Goal: Information Seeking & Learning: Learn about a topic

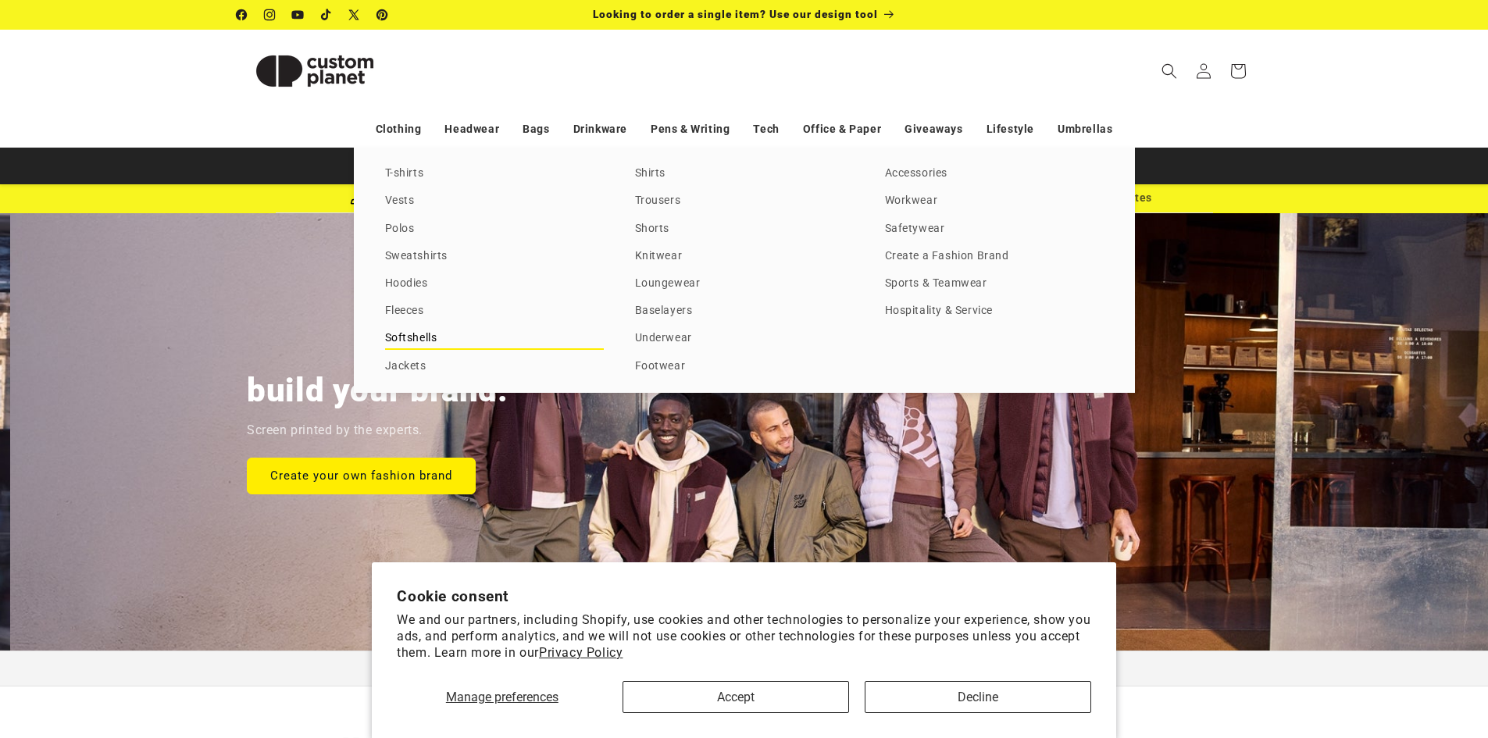
scroll to position [0, 1488]
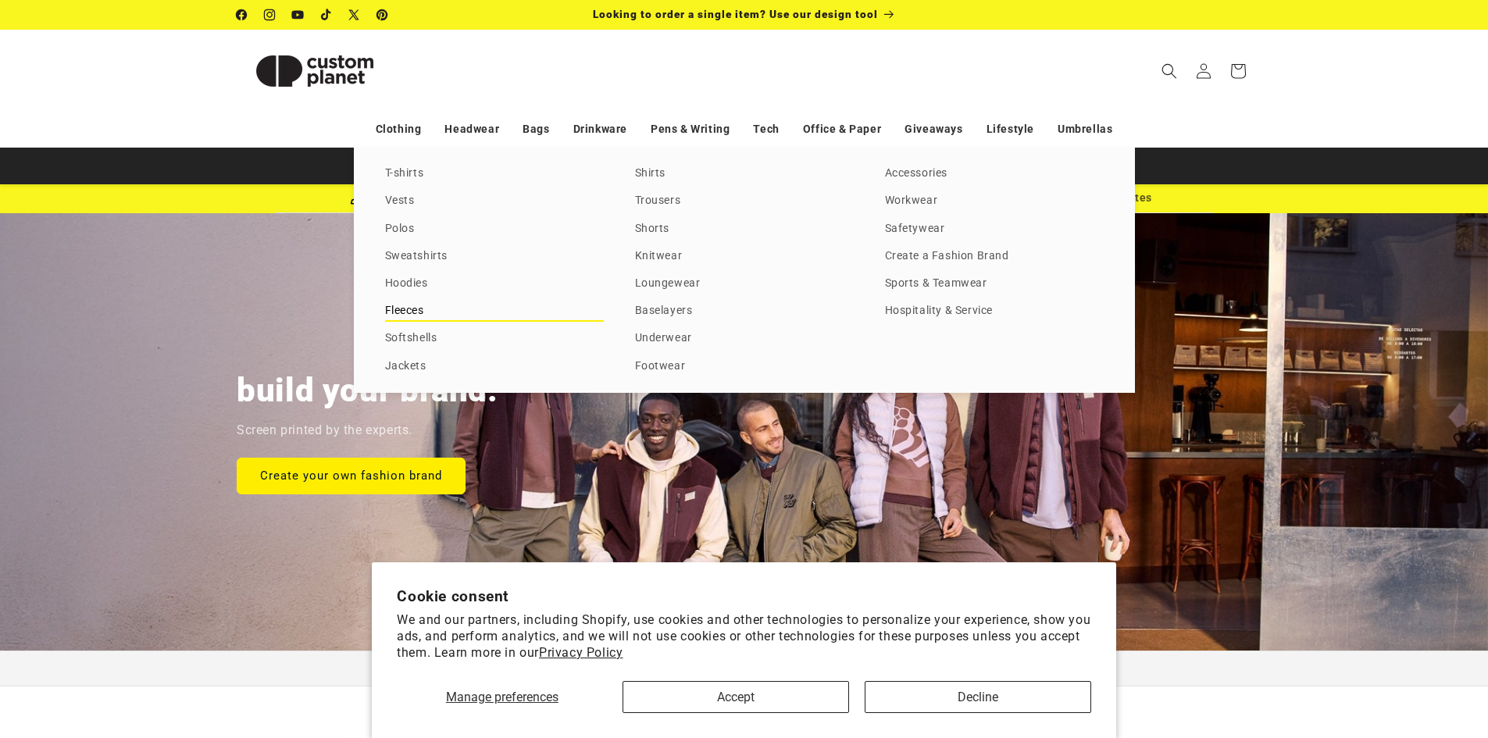
click at [409, 310] on link "Fleeces" at bounding box center [494, 311] width 219 height 21
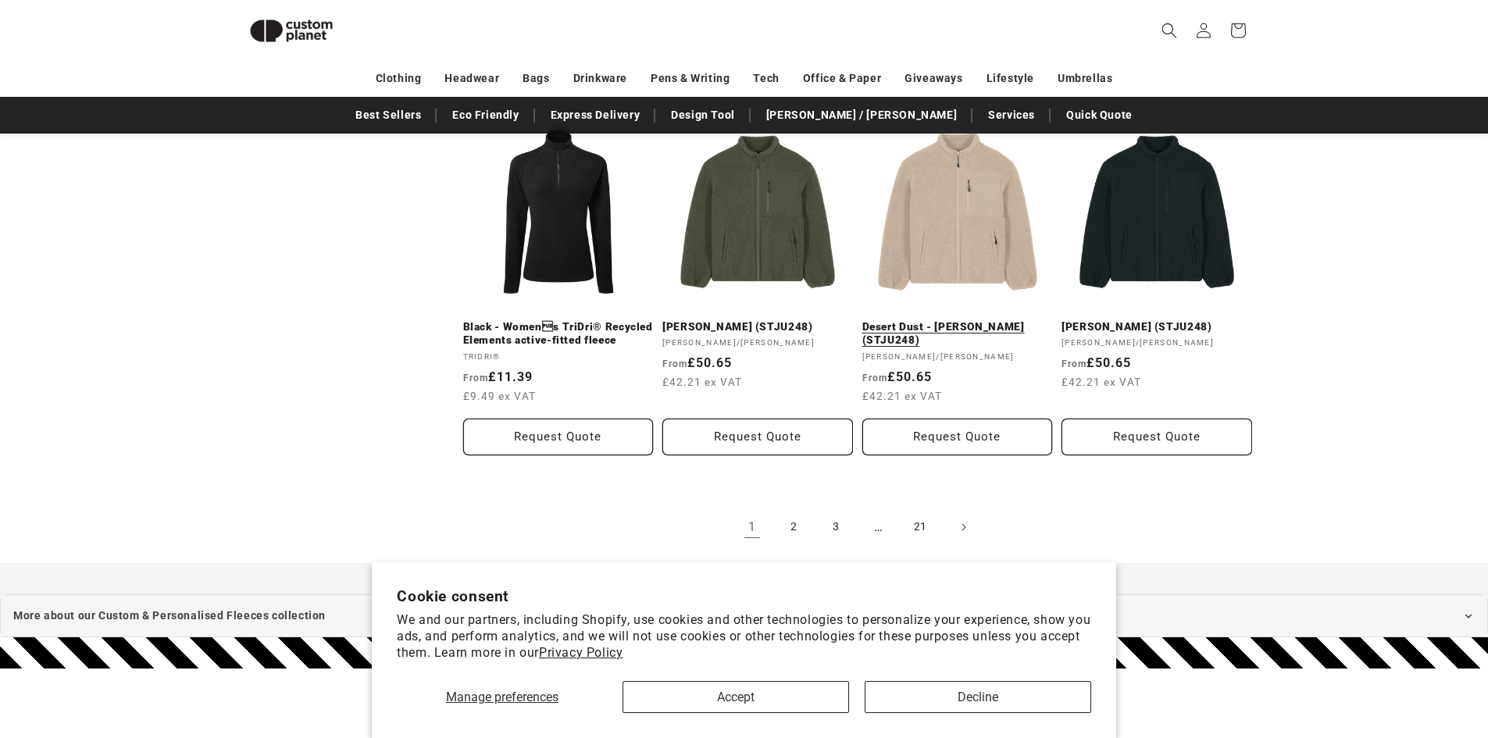
scroll to position [1697, 0]
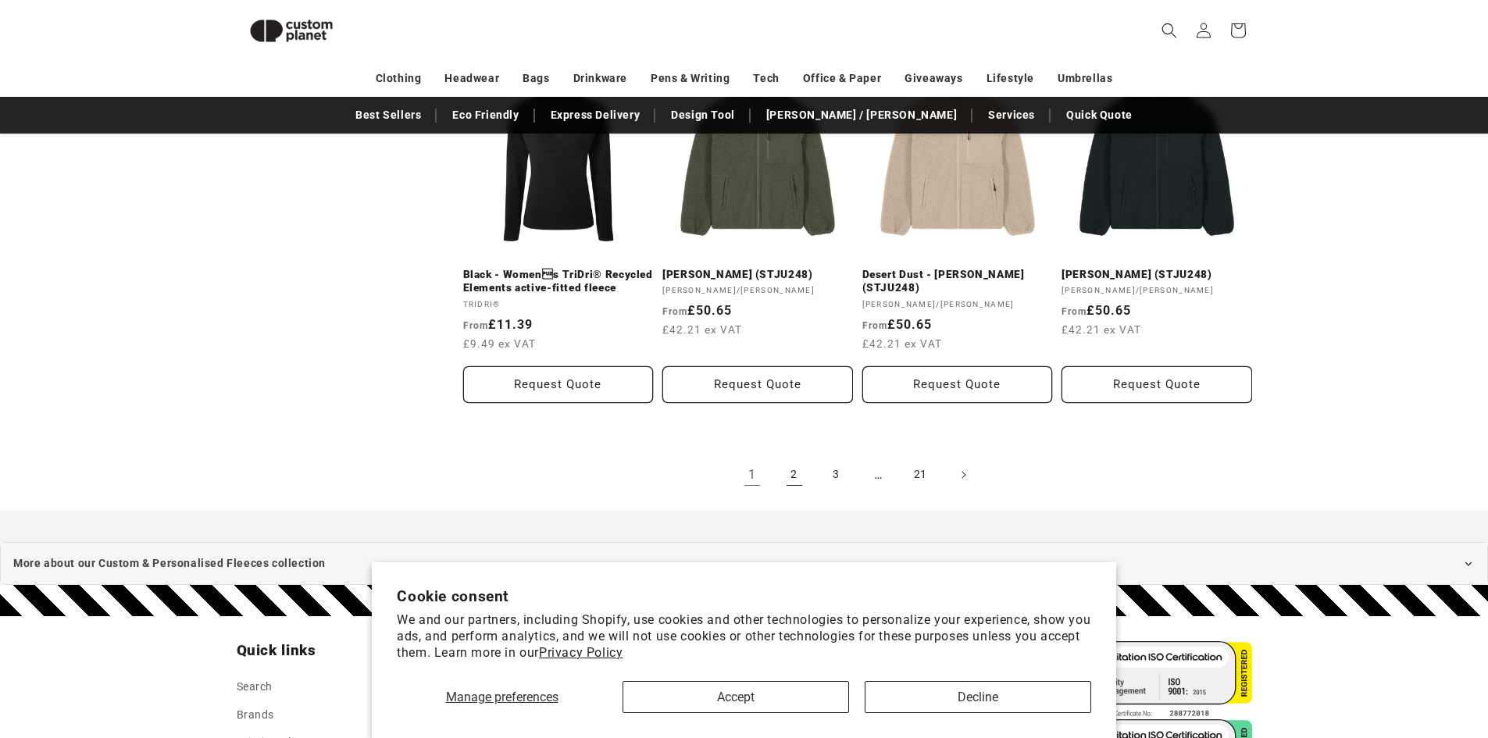
click at [794, 466] on link "2" at bounding box center [794, 475] width 34 height 34
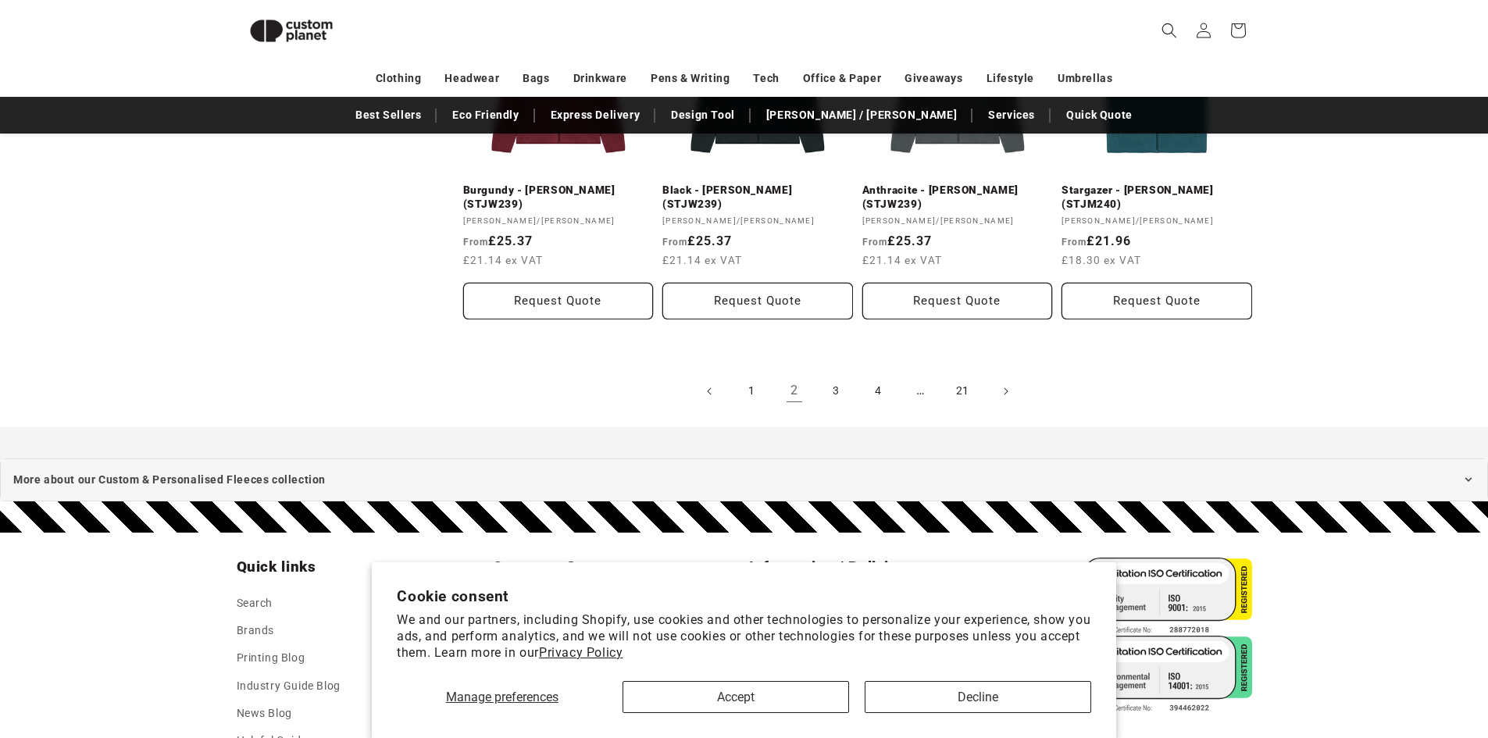
scroll to position [1776, 0]
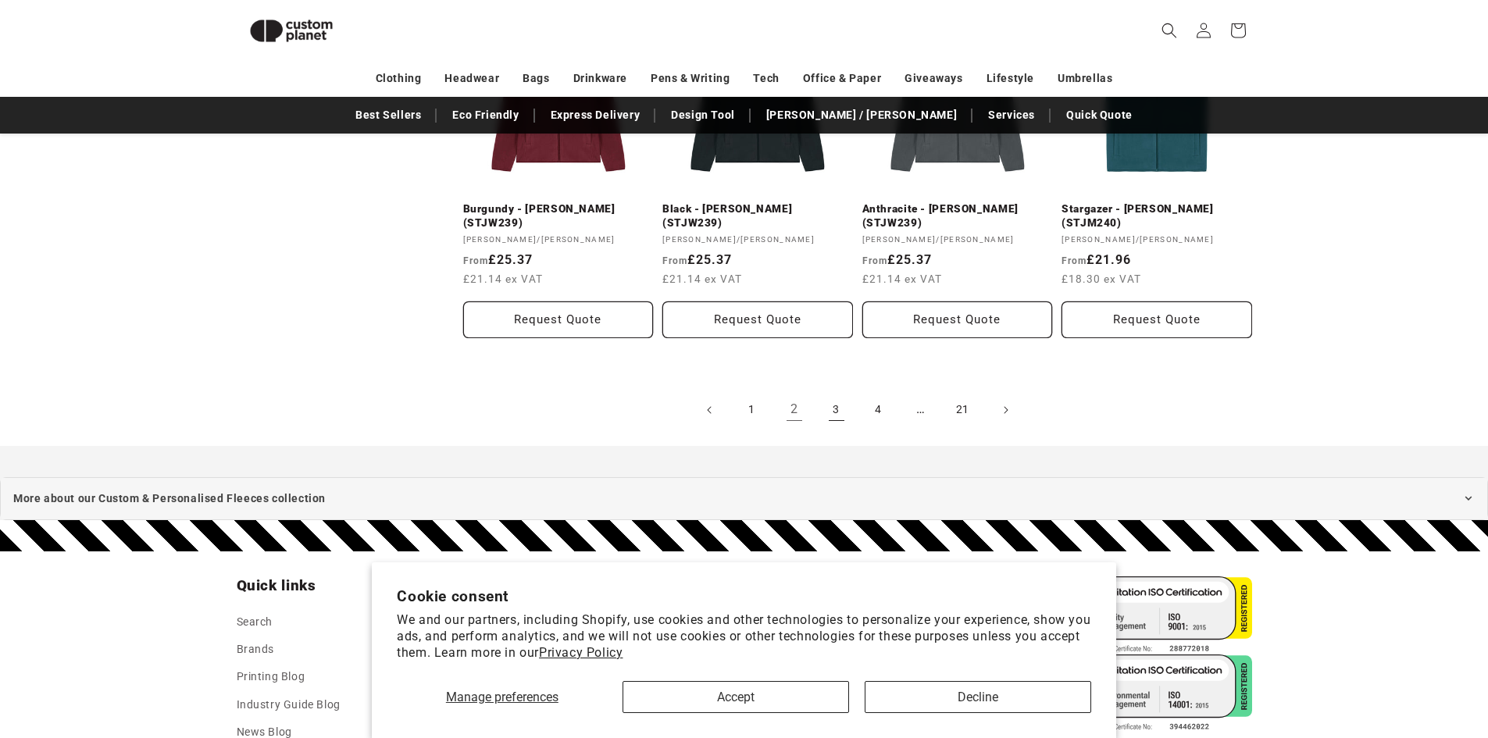
click at [834, 409] on link "3" at bounding box center [836, 410] width 34 height 34
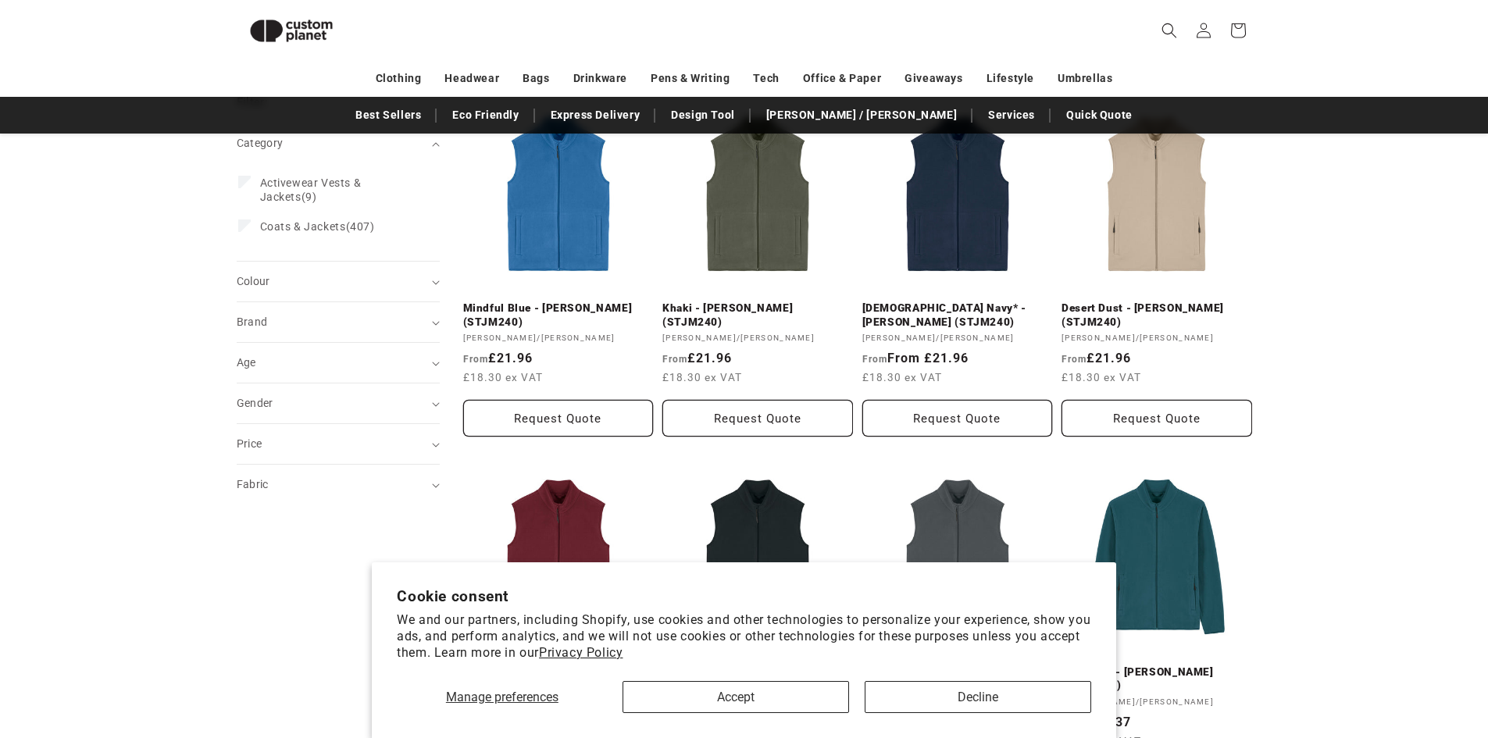
scroll to position [214, 0]
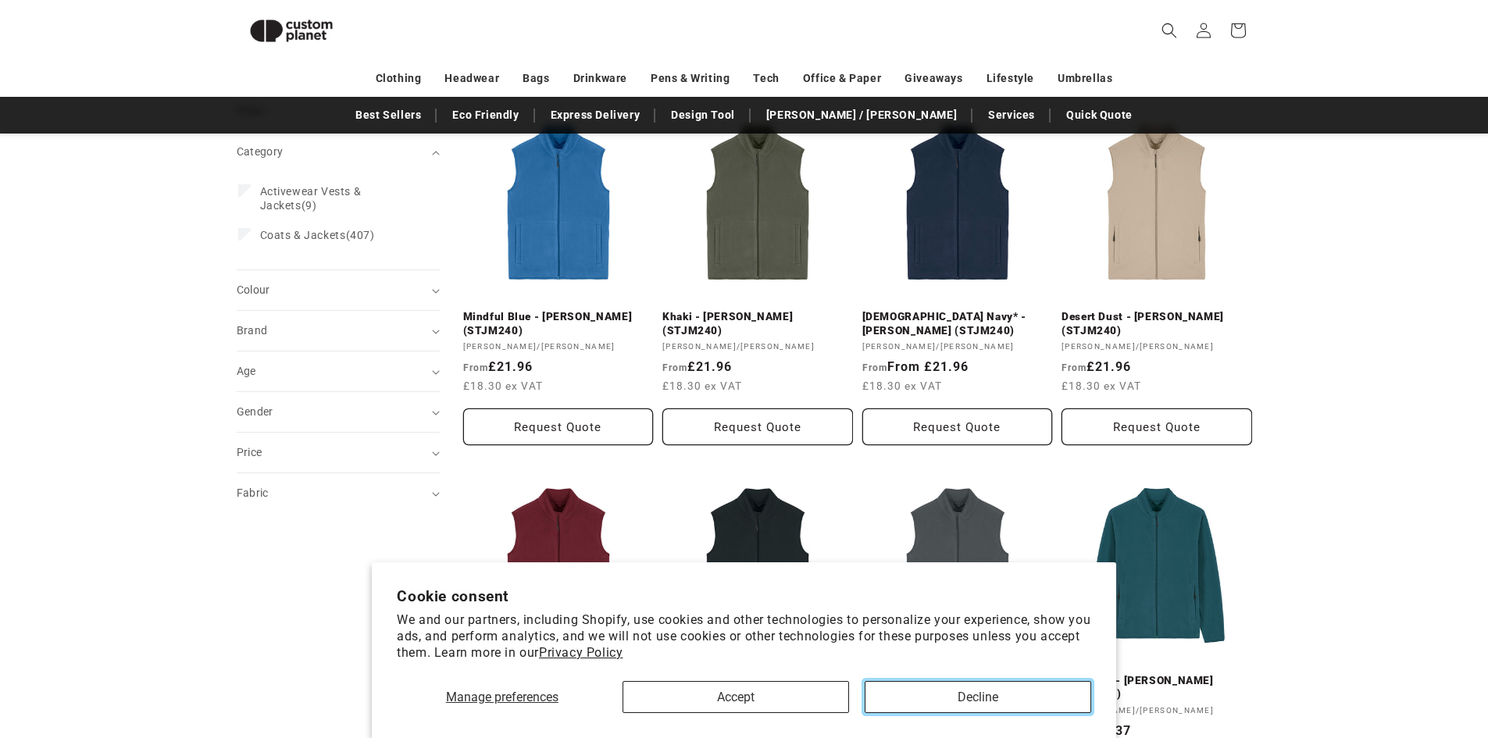
click at [946, 696] on button "Decline" at bounding box center [978, 697] width 227 height 32
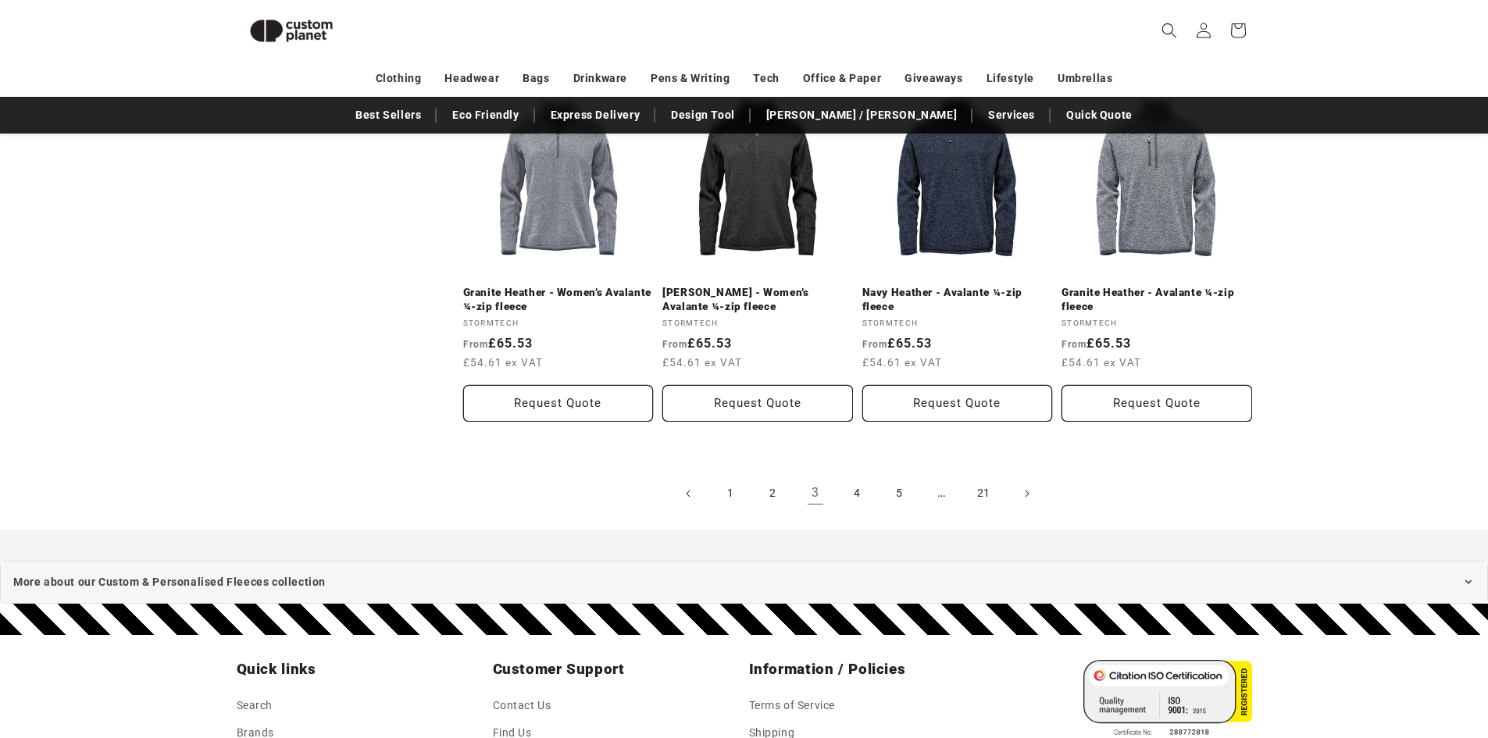
scroll to position [1698, 0]
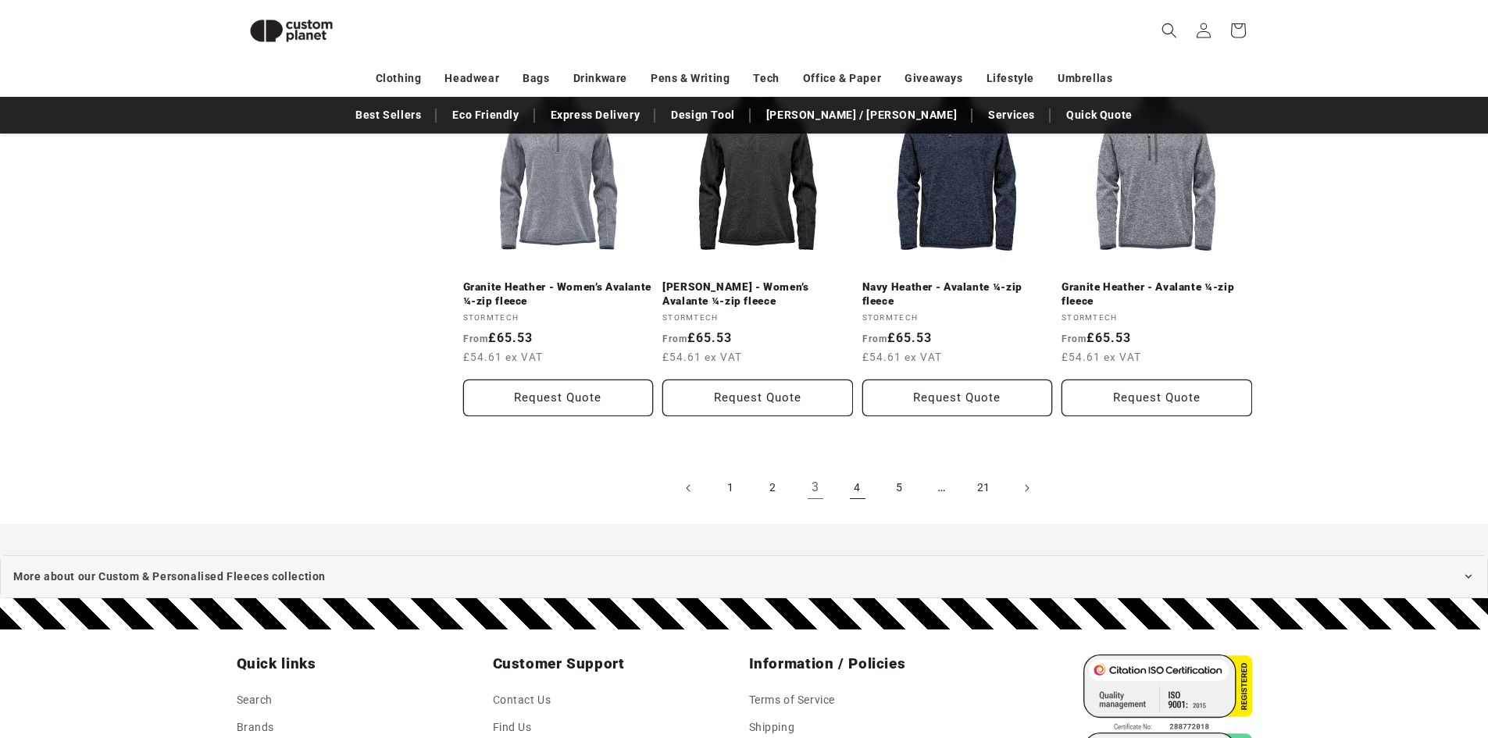
click at [853, 494] on link "4" at bounding box center [857, 488] width 34 height 34
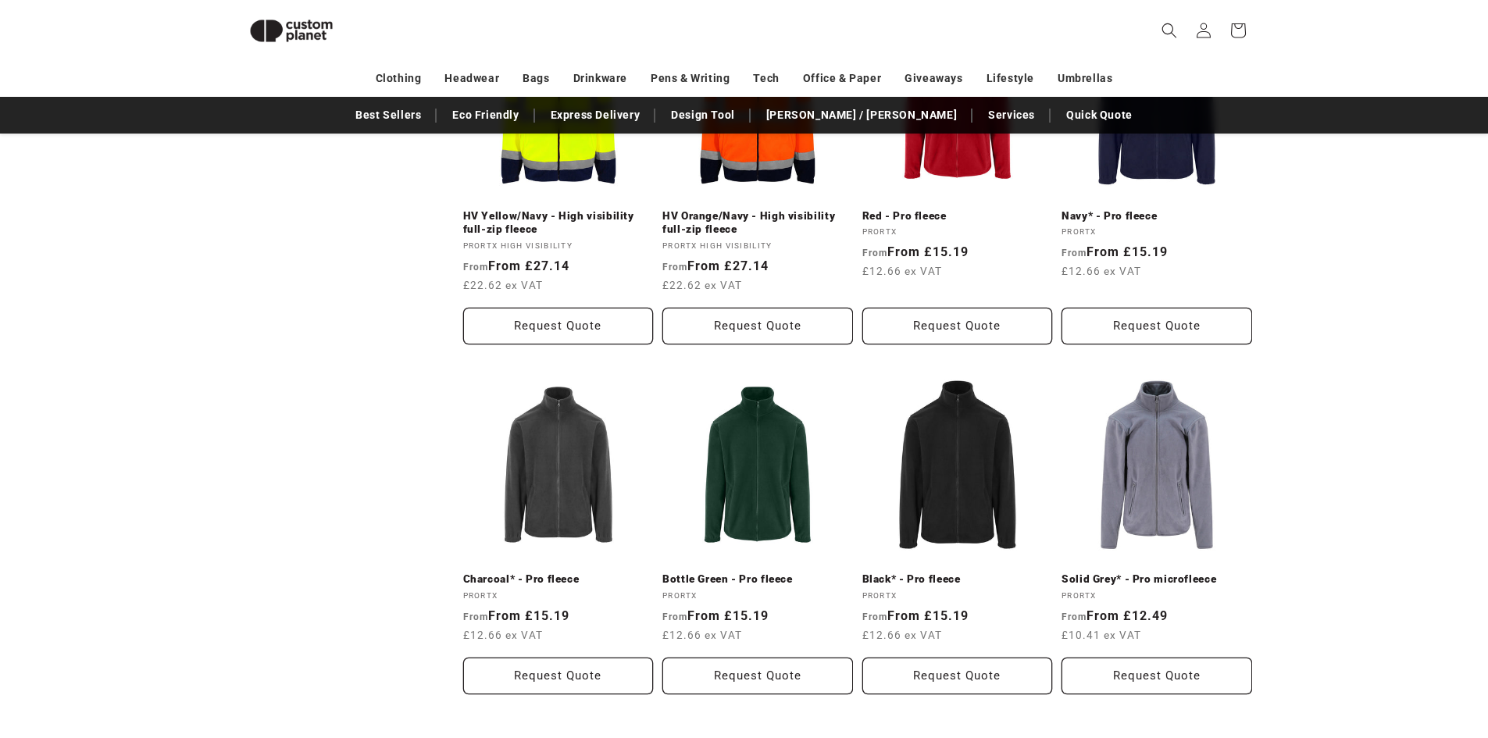
scroll to position [1543, 0]
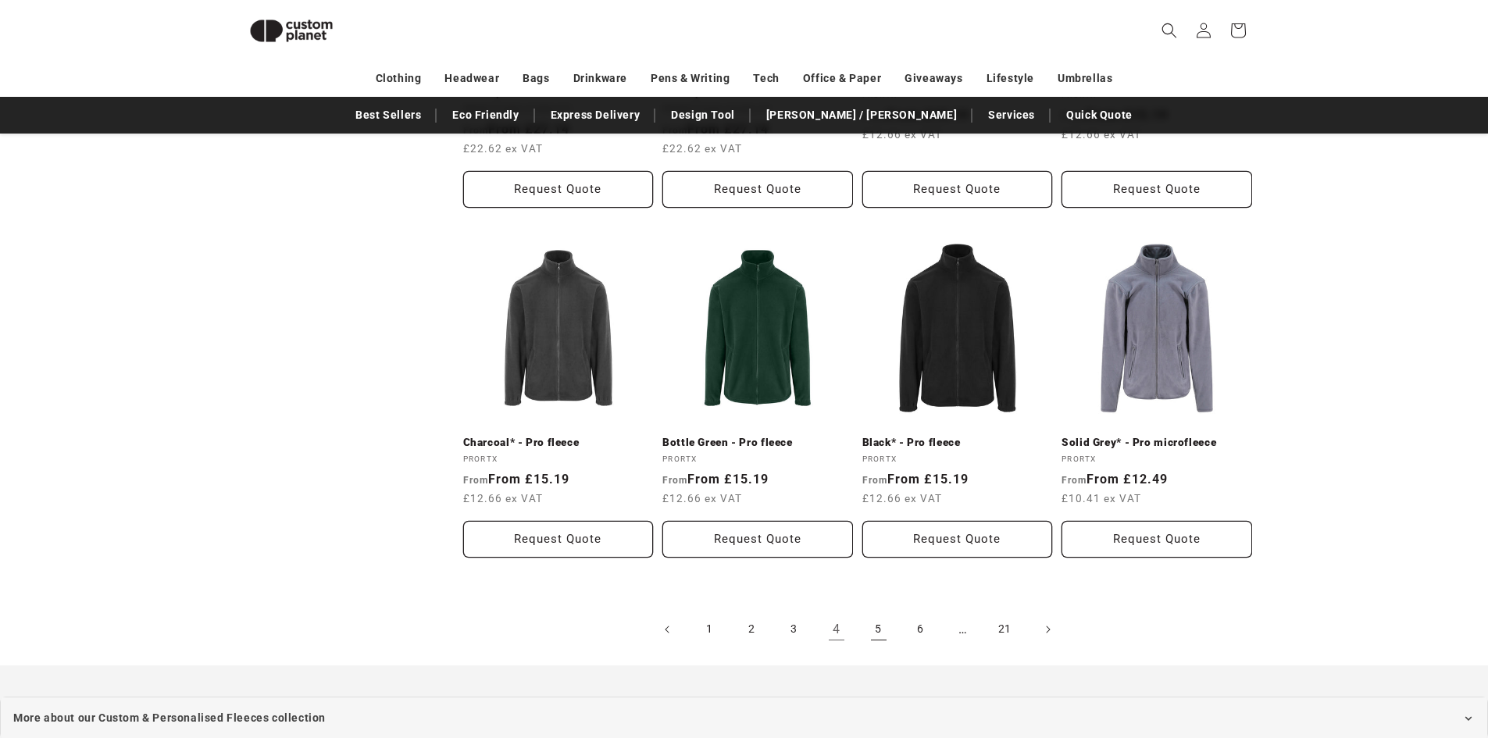
click at [882, 630] on link "5" at bounding box center [879, 629] width 34 height 34
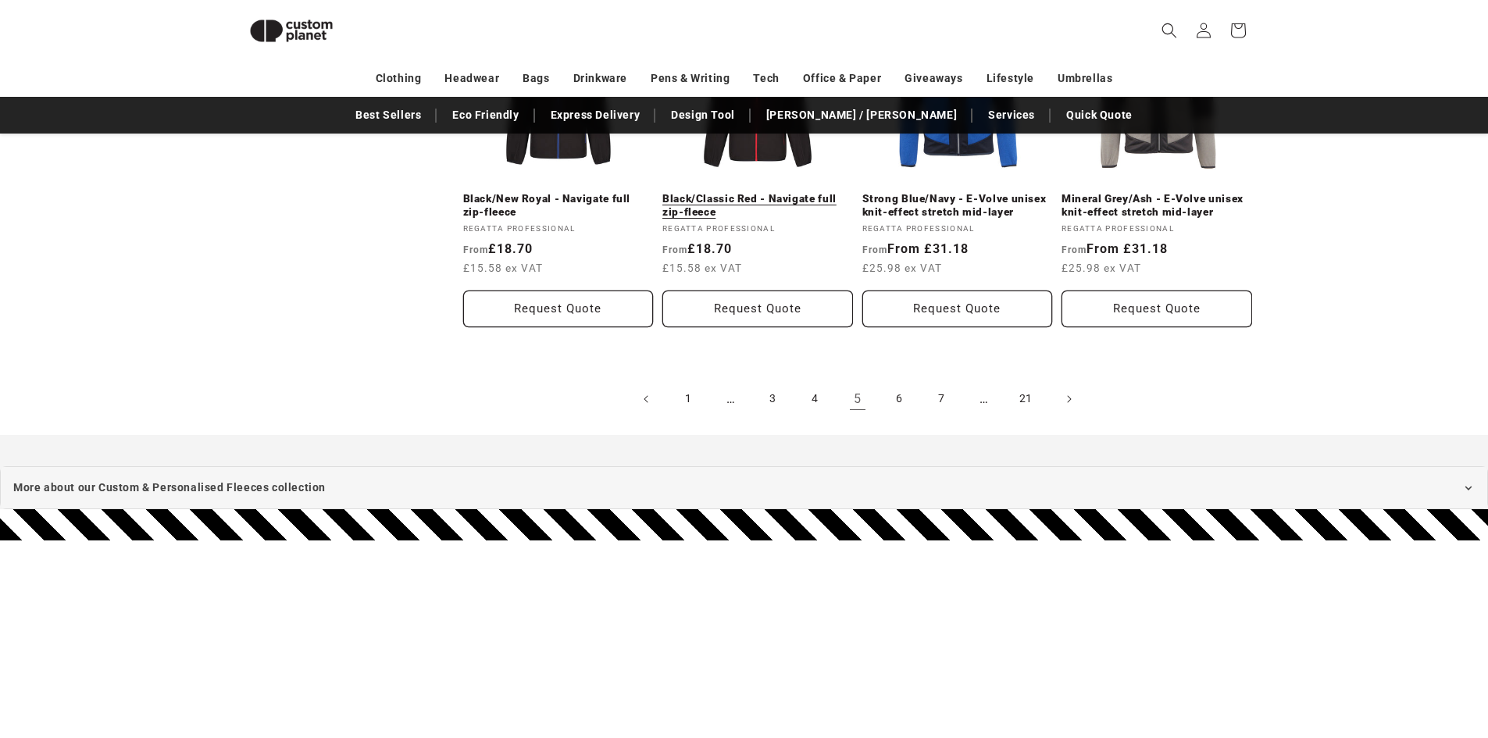
scroll to position [1776, 0]
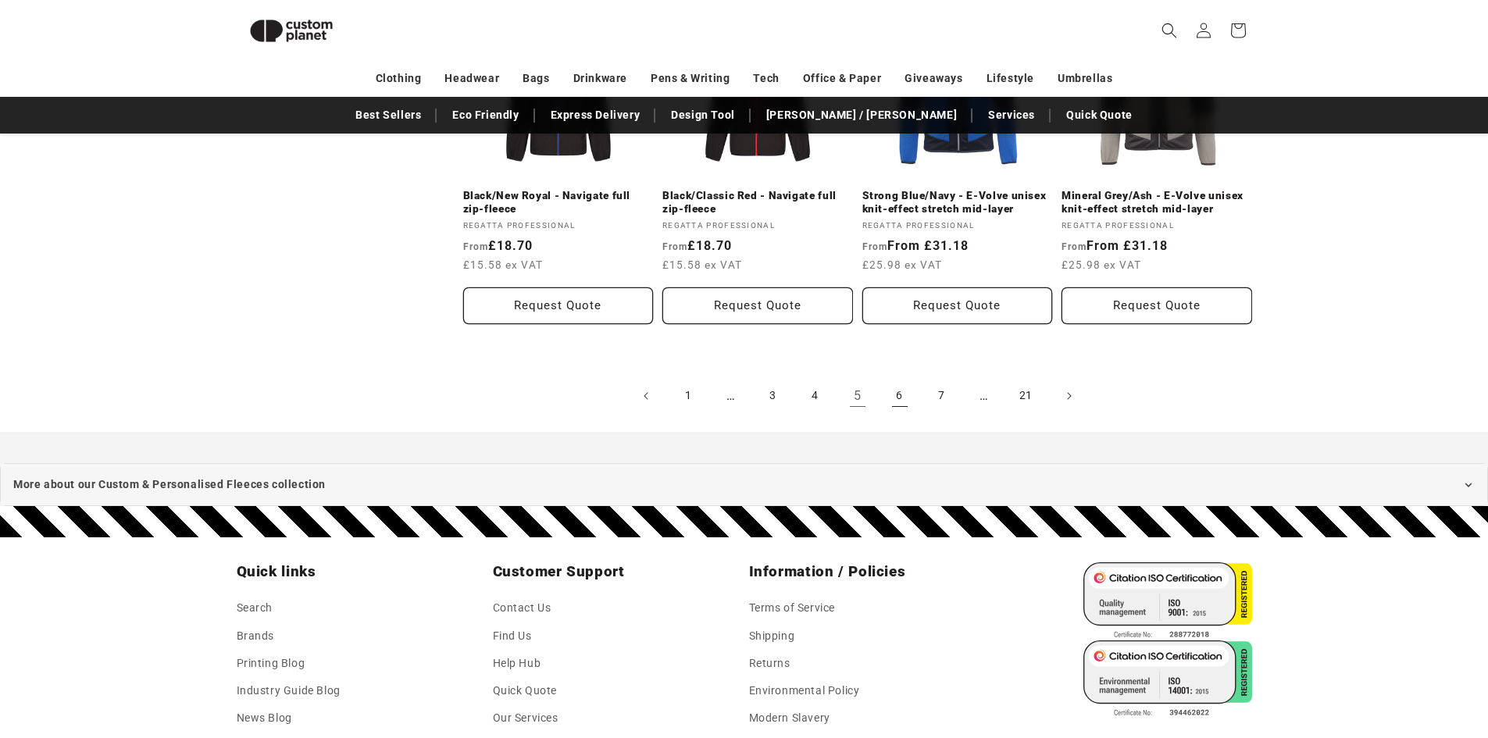
click at [893, 401] on link "6" at bounding box center [900, 396] width 34 height 34
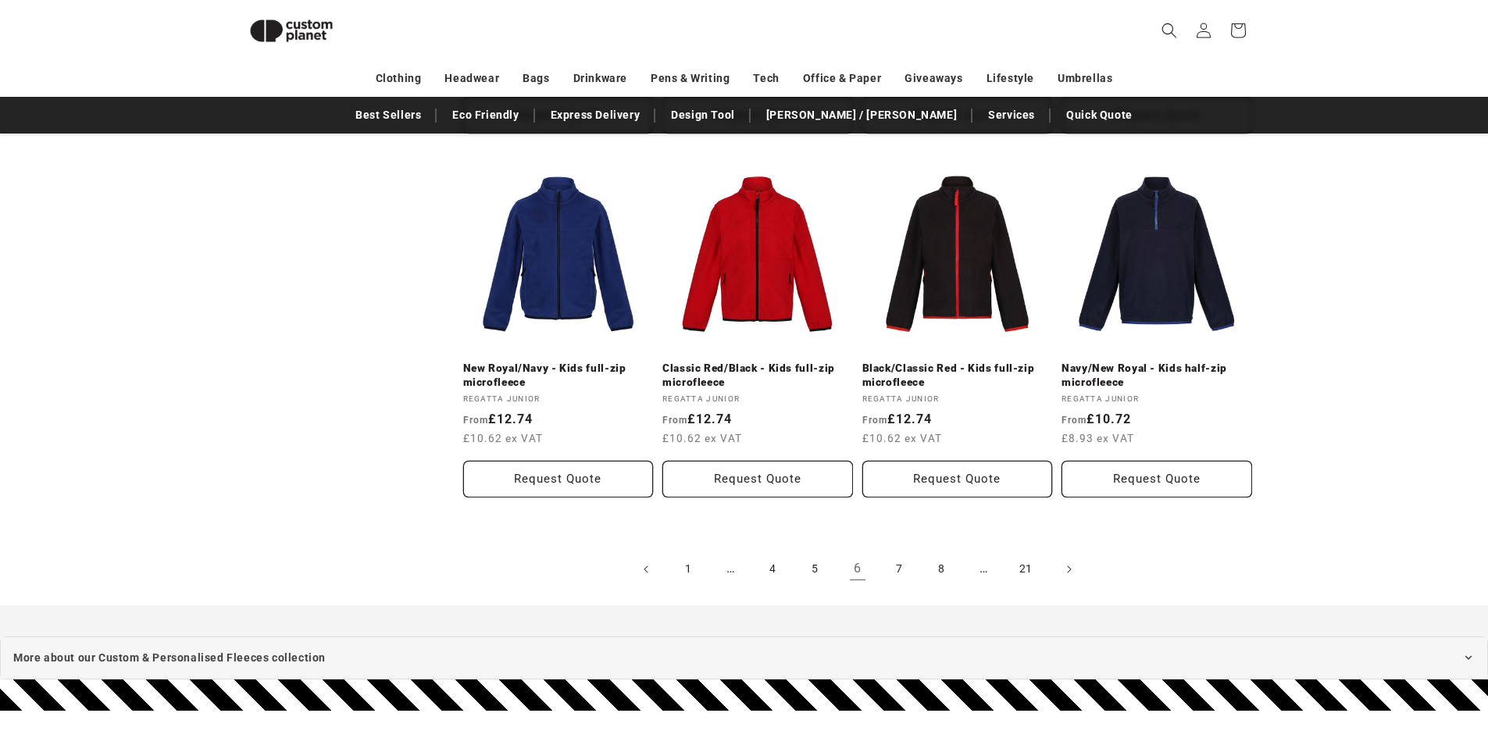
scroll to position [1618, 0]
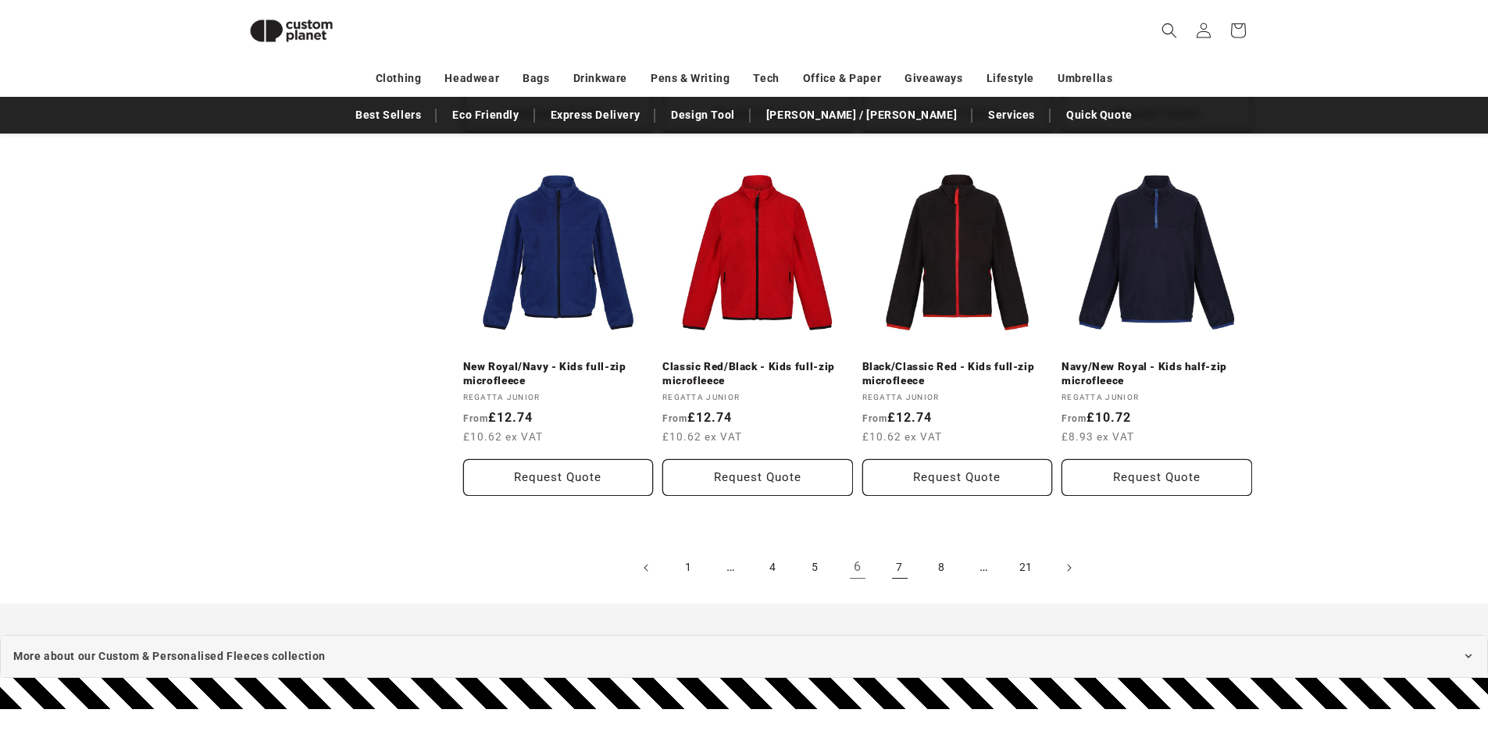
click at [894, 566] on link "7" at bounding box center [900, 568] width 34 height 34
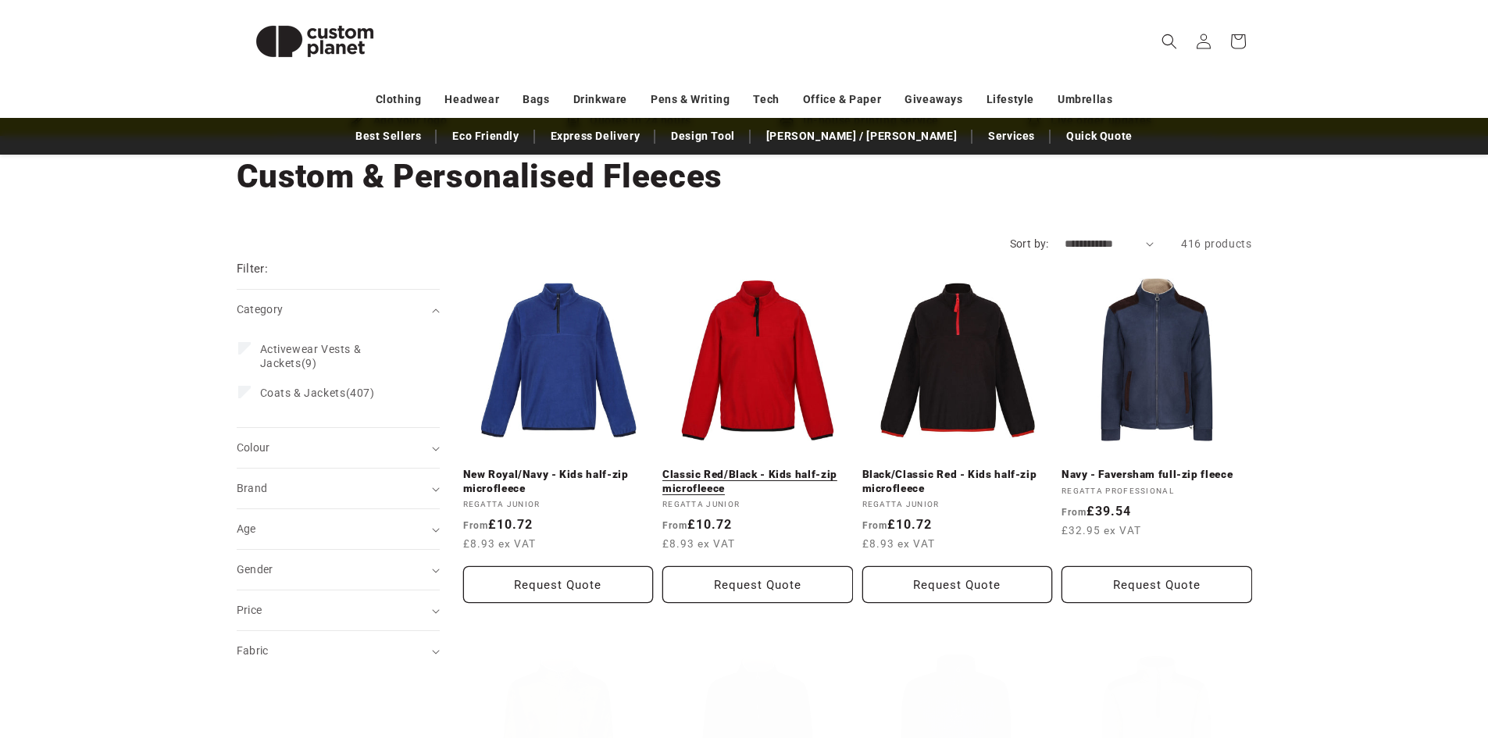
scroll to position [78, 0]
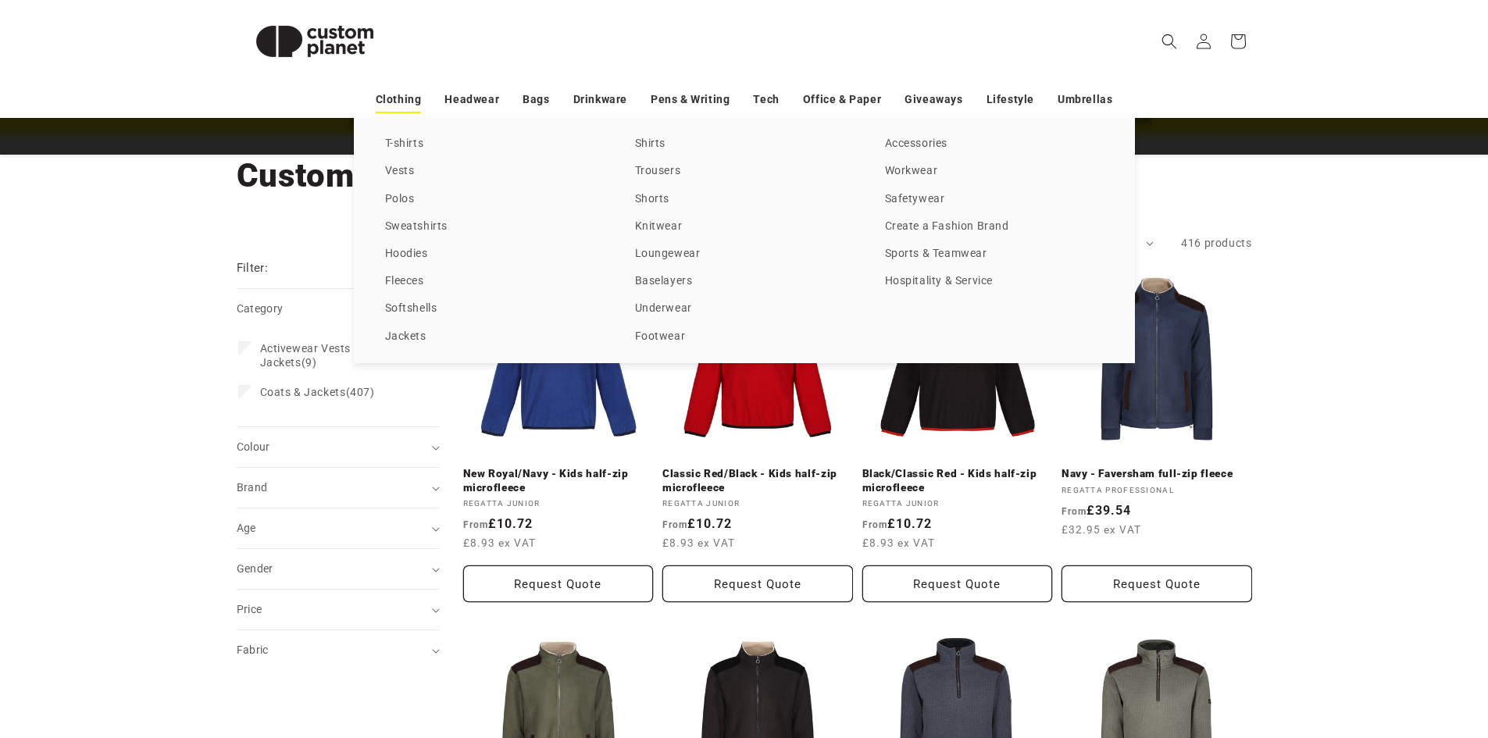
click at [401, 105] on link "Clothing" at bounding box center [399, 99] width 46 height 27
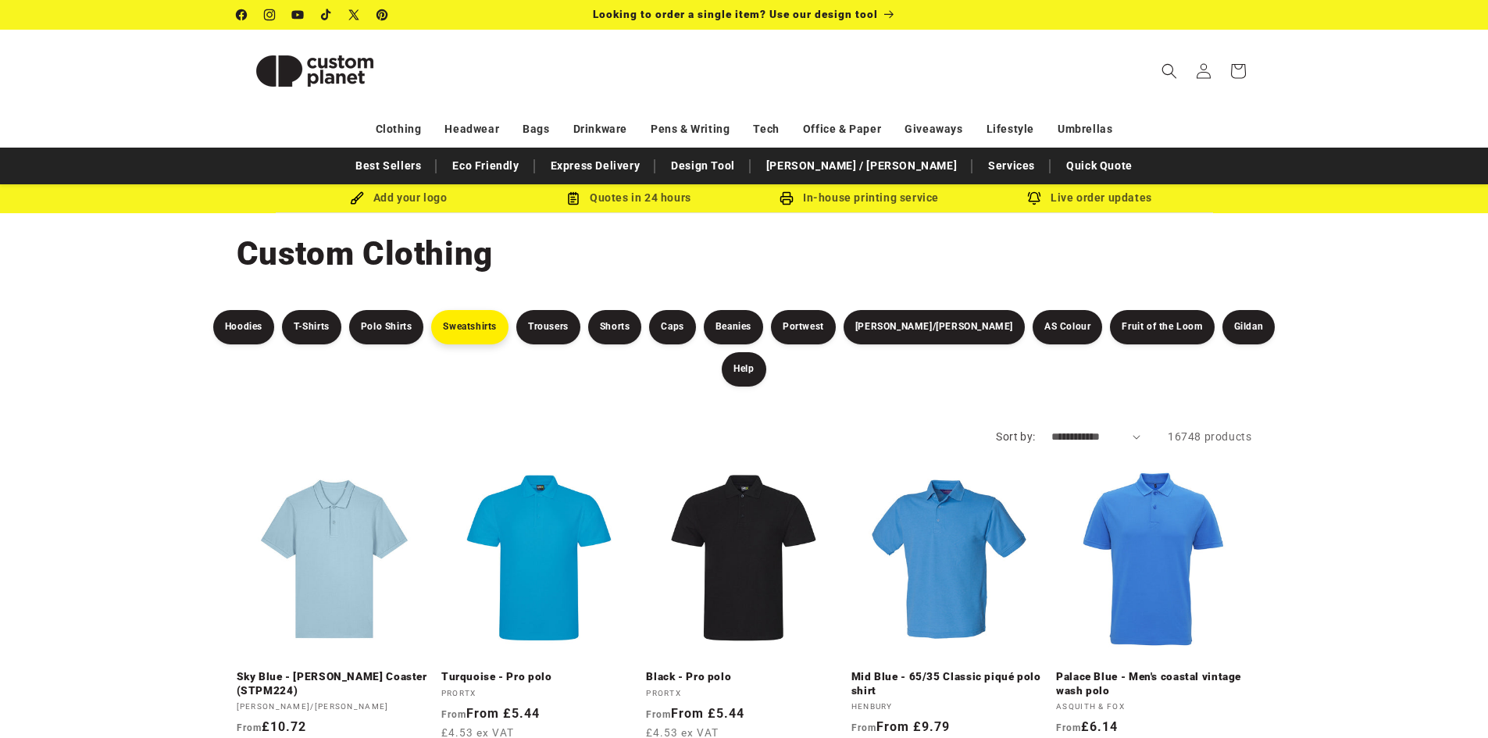
click at [473, 318] on link "Sweatshirts" at bounding box center [469, 327] width 77 height 34
